Goal: Navigation & Orientation: Find specific page/section

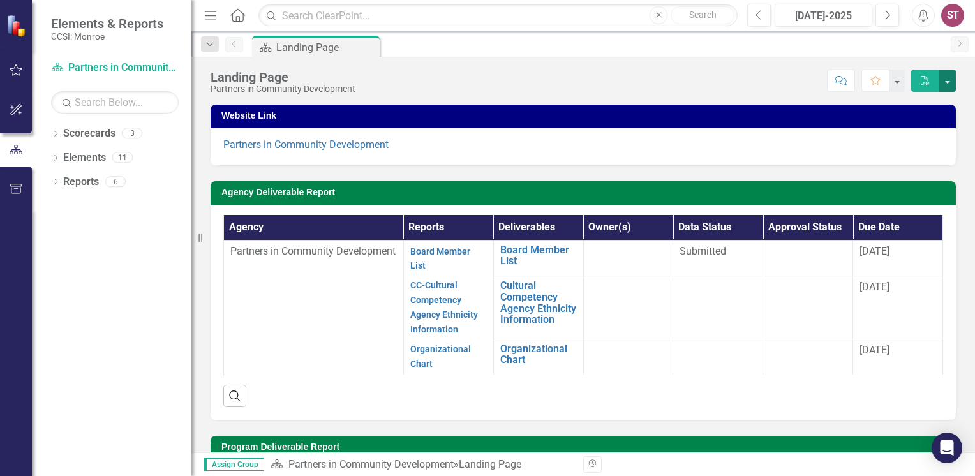
click at [949, 79] on button "button" at bounding box center [948, 81] width 17 height 22
click at [96, 137] on link "Scorecards" at bounding box center [89, 133] width 52 height 15
click at [125, 65] on link "Scorecard Partners in Community Development" at bounding box center [115, 68] width 128 height 15
click at [91, 184] on link "Reports" at bounding box center [81, 182] width 36 height 15
click at [901, 81] on button "button" at bounding box center [897, 81] width 17 height 22
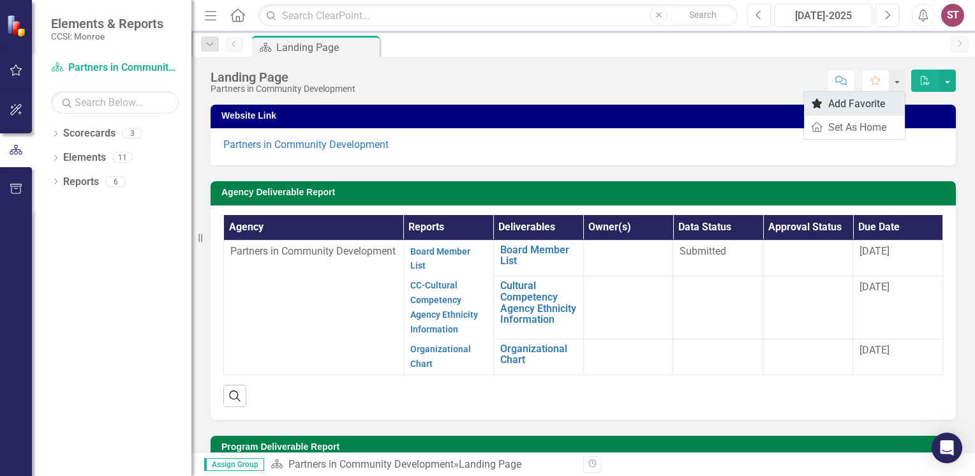
click at [872, 105] on link "Favorite Add Favorite" at bounding box center [854, 104] width 101 height 24
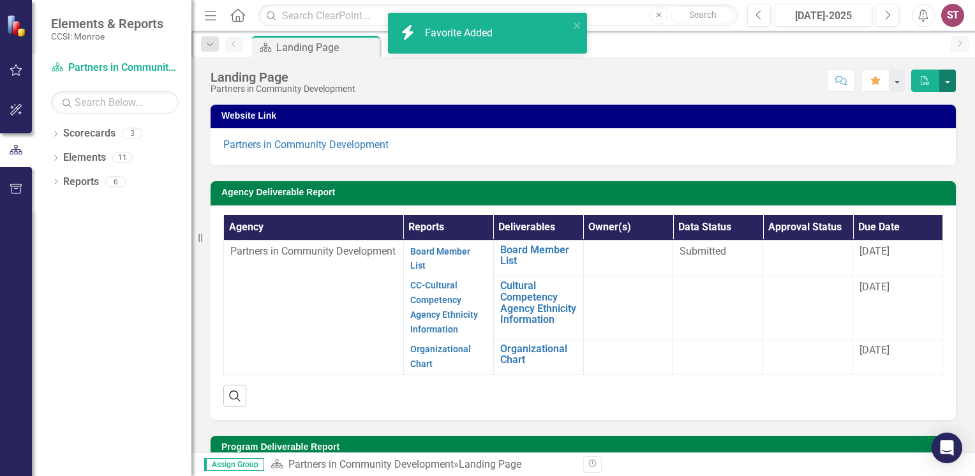
click at [949, 82] on button "button" at bounding box center [948, 81] width 17 height 22
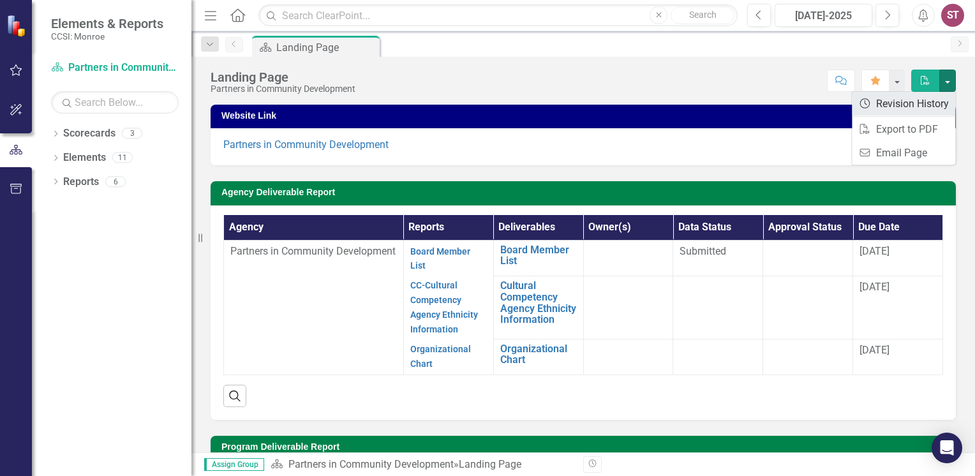
click at [904, 107] on link "Revision History Revision History" at bounding box center [903, 104] width 103 height 24
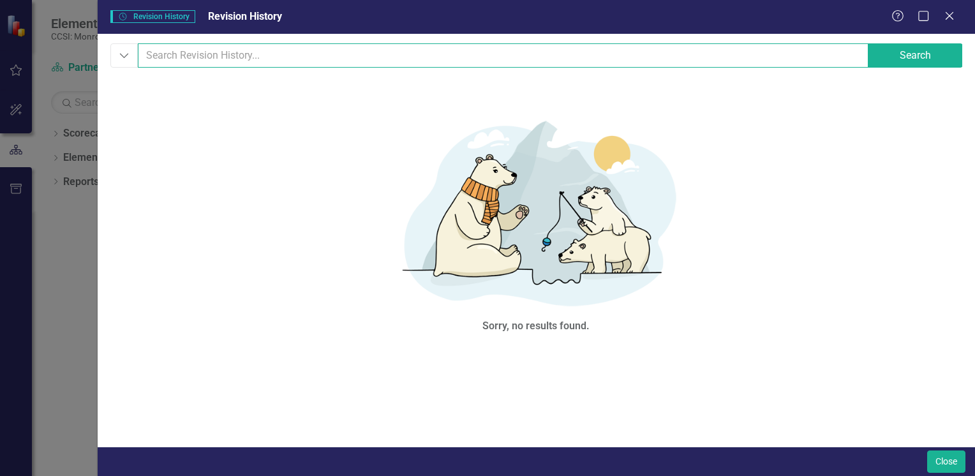
click at [562, 66] on input "text" at bounding box center [503, 55] width 731 height 24
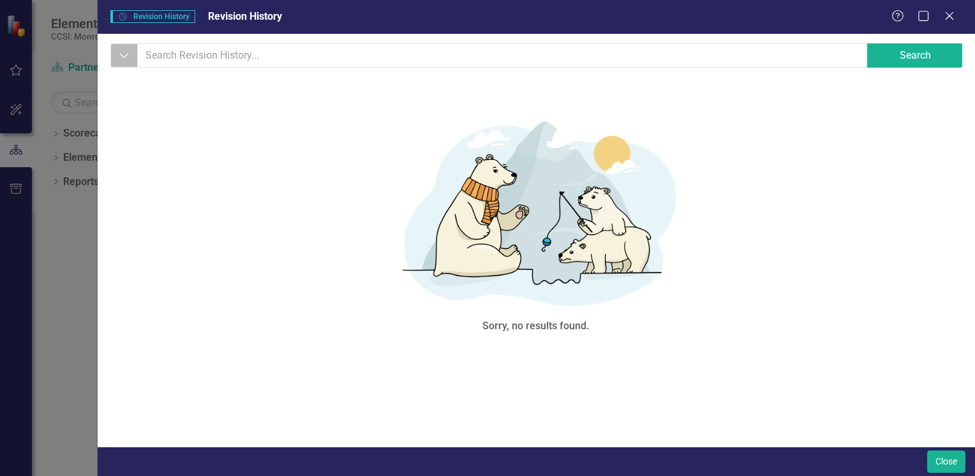
click at [121, 61] on icon "Dropdown" at bounding box center [124, 55] width 11 height 13
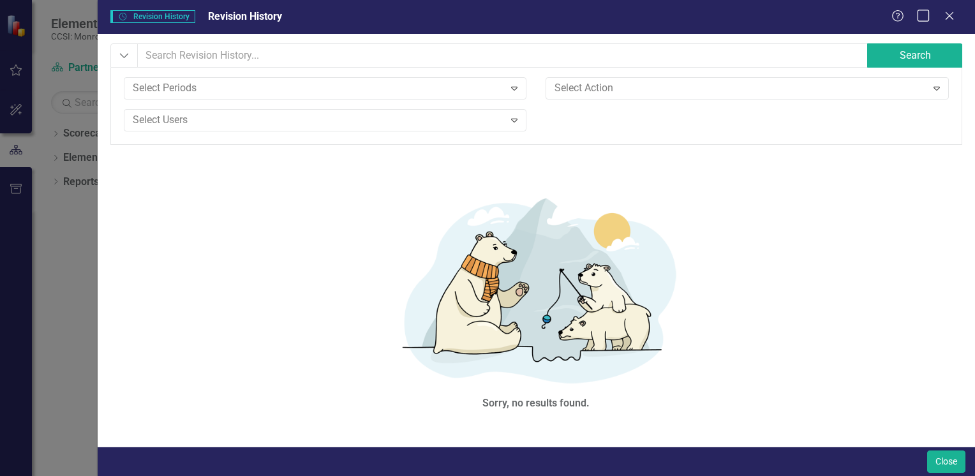
click at [921, 13] on icon "Maximize" at bounding box center [924, 16] width 16 height 12
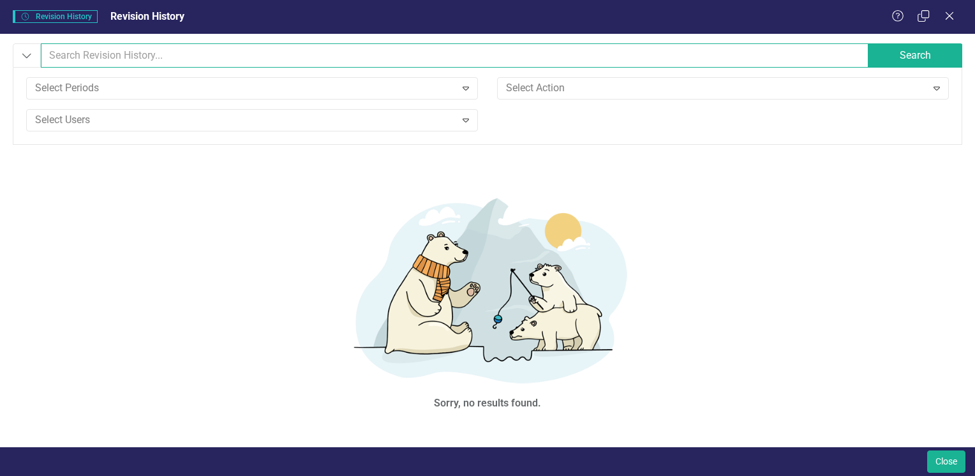
click at [506, 61] on input "text" at bounding box center [455, 55] width 829 height 24
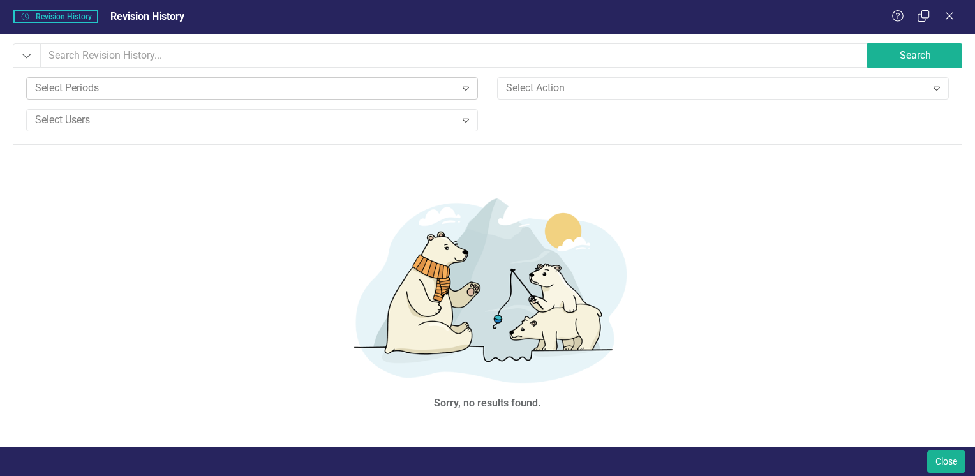
click at [466, 90] on icon at bounding box center [466, 89] width 6 height 4
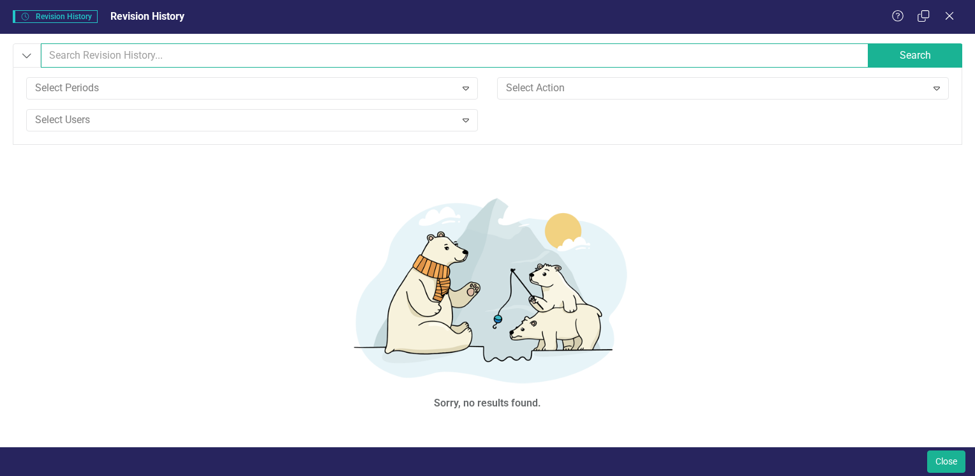
click at [169, 58] on input "text" at bounding box center [455, 55] width 829 height 24
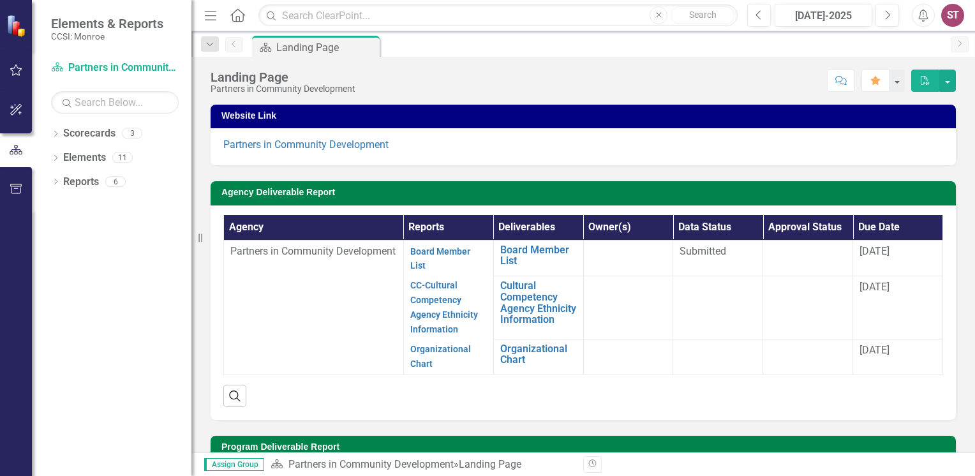
click at [343, 176] on div "Agency Deliverable Report Agency Reports Deliverables Owner(s) Data Status Appr…" at bounding box center [583, 292] width 765 height 254
click at [297, 146] on link "Partners in Community Development" at bounding box center [305, 145] width 165 height 12
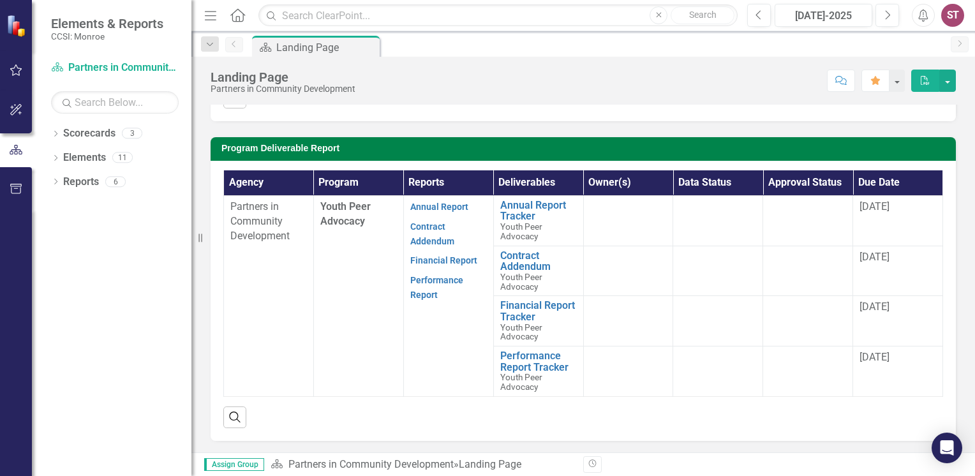
scroll to position [296, 0]
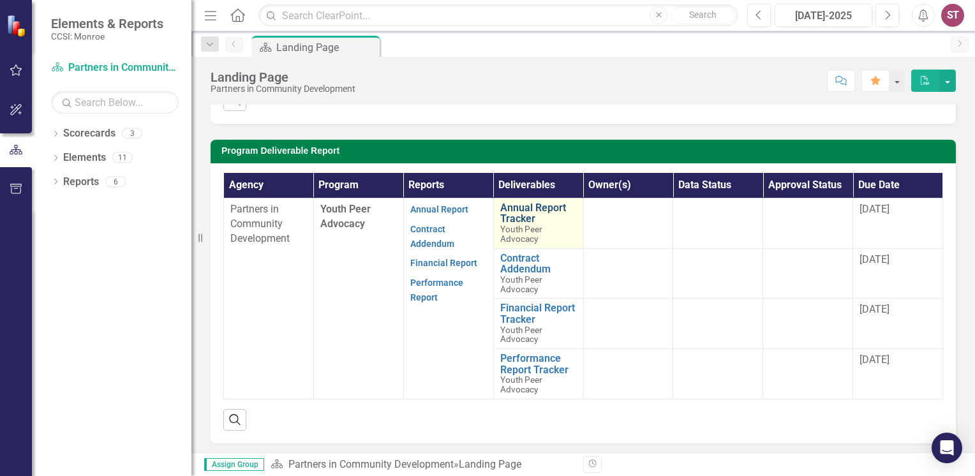
click at [513, 220] on link "Annual Report Tracker" at bounding box center [538, 213] width 77 height 22
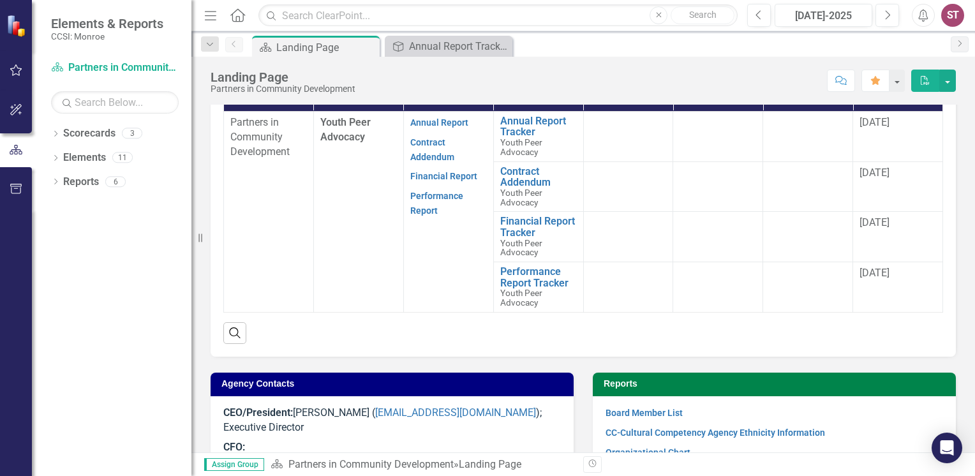
scroll to position [384, 0]
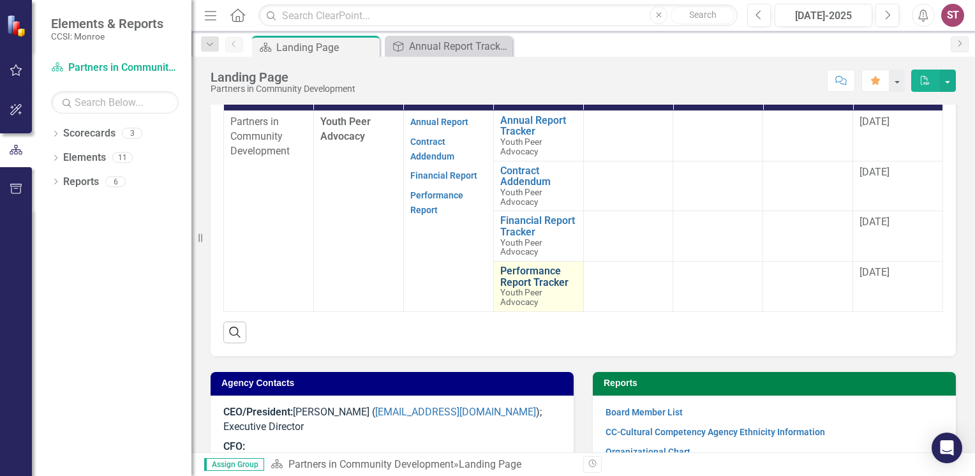
click at [529, 281] on link "Performance Report Tracker" at bounding box center [538, 277] width 77 height 22
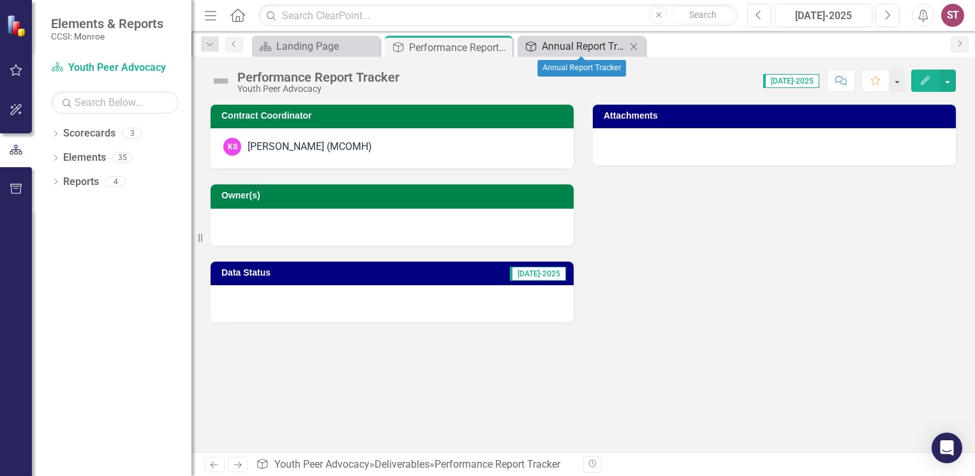
click at [566, 45] on div "Annual Report Tracker" at bounding box center [584, 46] width 84 height 16
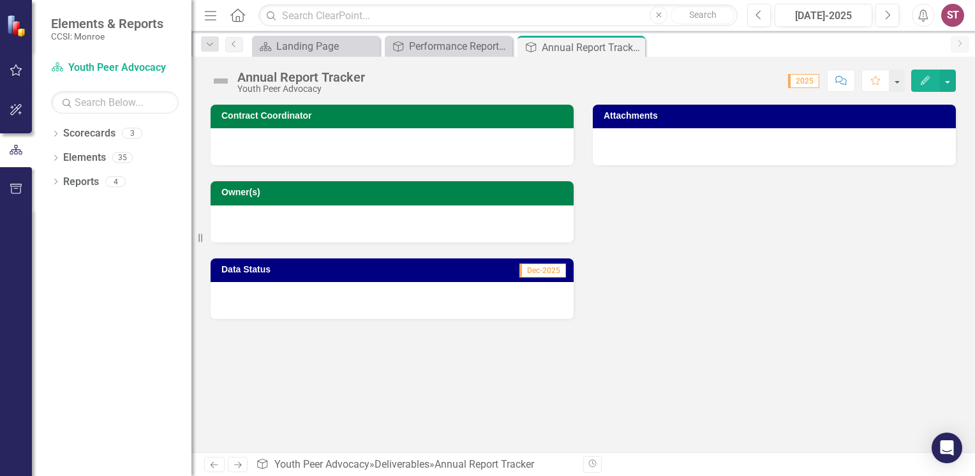
click at [679, 119] on h3 "Attachments" at bounding box center [777, 116] width 346 height 10
